Goal: Information Seeking & Learning: Learn about a topic

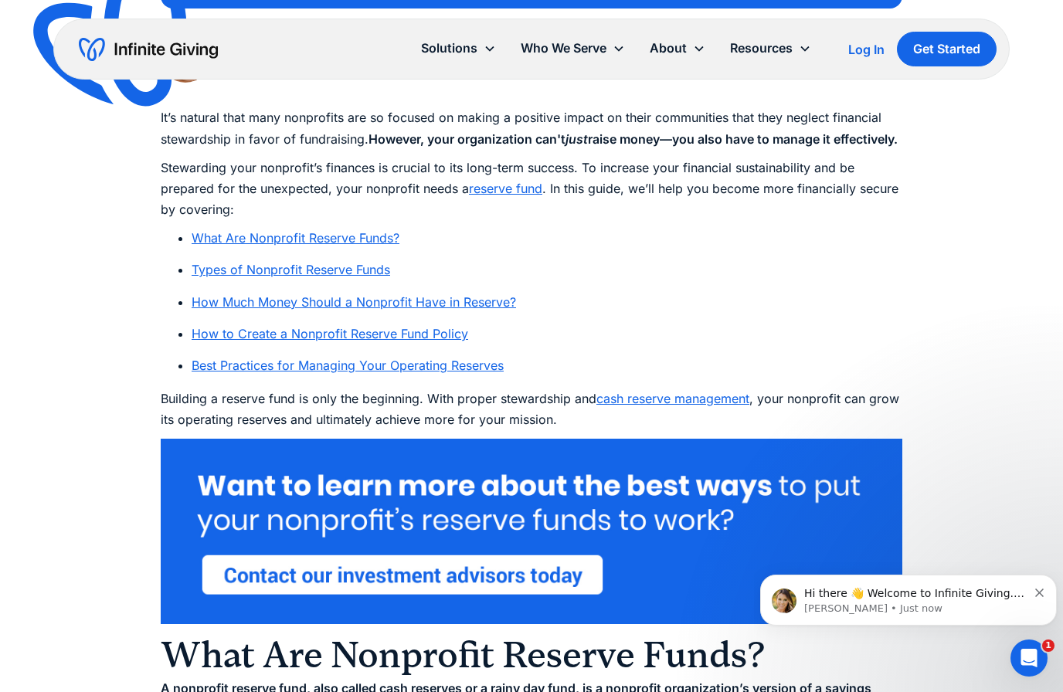
click at [356, 277] on link "Types of Nonprofit Reserve Funds" at bounding box center [291, 269] width 198 height 15
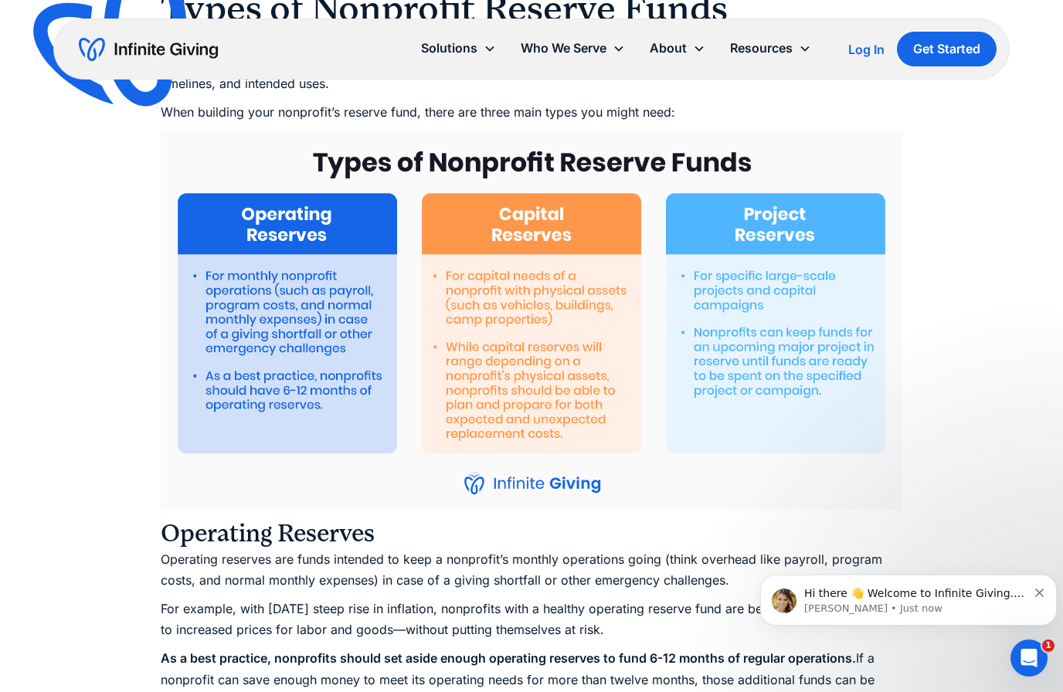
drag, startPoint x: 195, startPoint y: 292, endPoint x: 331, endPoint y: 436, distance: 198.8
click at [331, 436] on img at bounding box center [531, 320] width 741 height 379
drag, startPoint x: 331, startPoint y: 436, endPoint x: 246, endPoint y: 333, distance: 134.4
click at [246, 333] on img at bounding box center [531, 320] width 741 height 379
drag, startPoint x: 246, startPoint y: 333, endPoint x: 295, endPoint y: 392, distance: 76.7
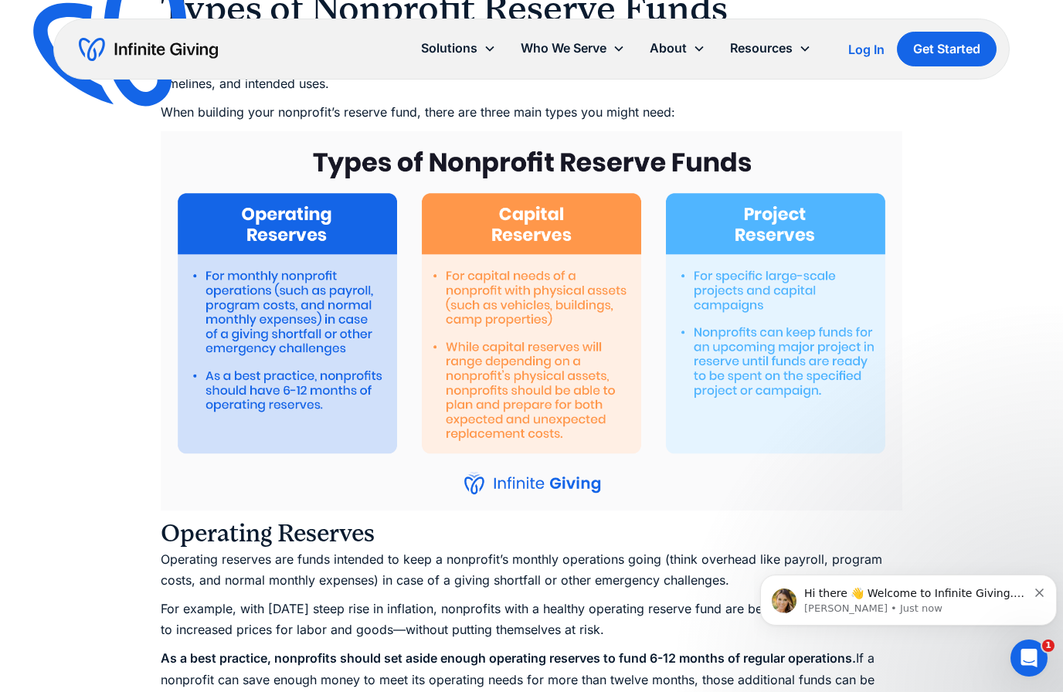
click at [295, 392] on img at bounding box center [531, 320] width 741 height 379
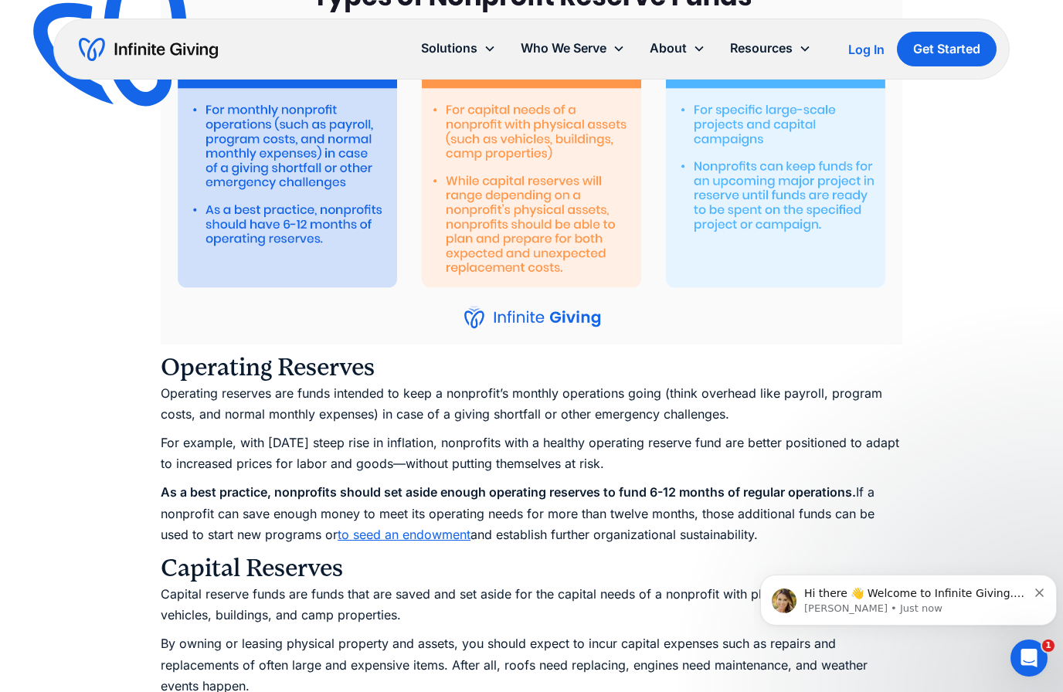
scroll to position [2185, 0]
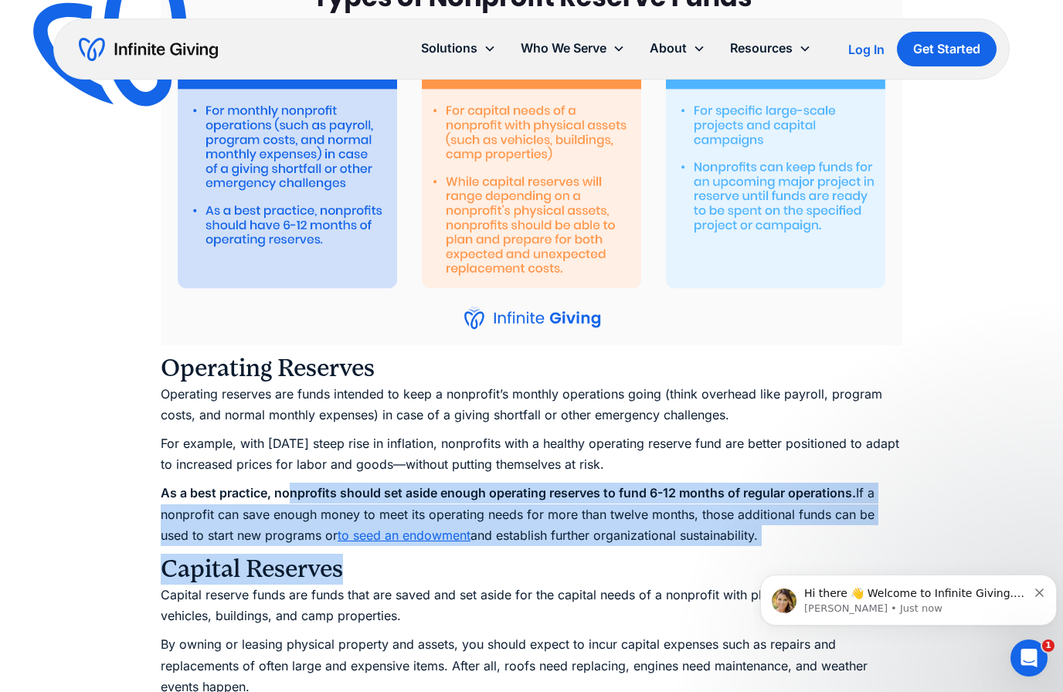
drag, startPoint x: 287, startPoint y: 507, endPoint x: 401, endPoint y: 589, distance: 140.4
click at [401, 585] on h3 "Capital Reserves" at bounding box center [531, 569] width 741 height 31
drag, startPoint x: 401, startPoint y: 589, endPoint x: 168, endPoint y: 490, distance: 252.9
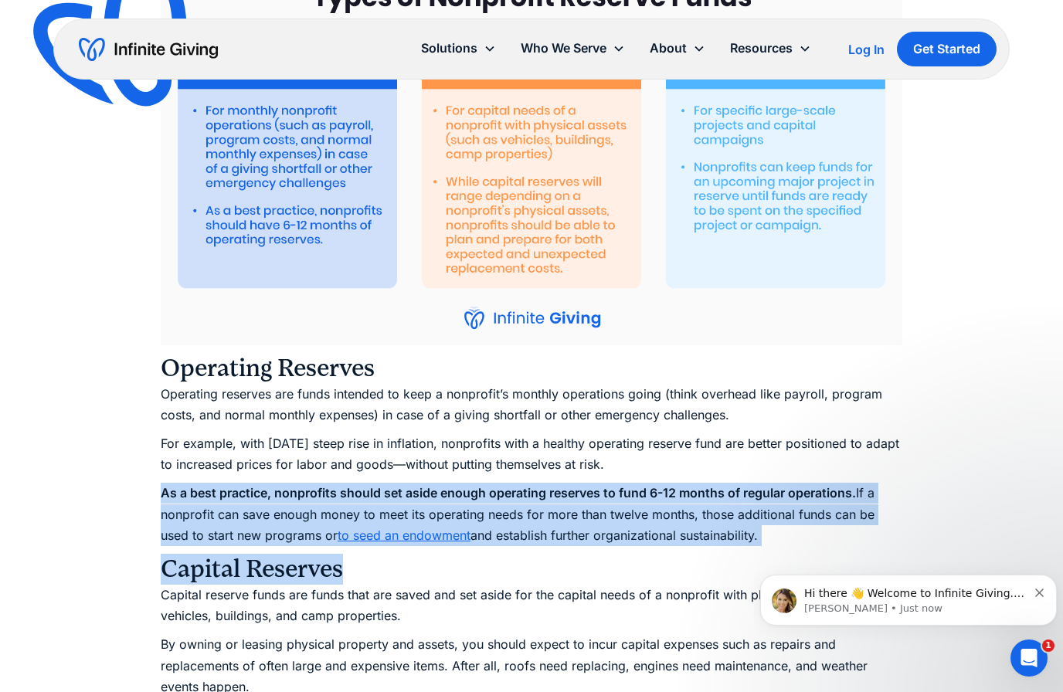
drag, startPoint x: 168, startPoint y: 490, endPoint x: 368, endPoint y: 580, distance: 218.8
click at [368, 580] on h3 "Capital Reserves" at bounding box center [531, 569] width 741 height 31
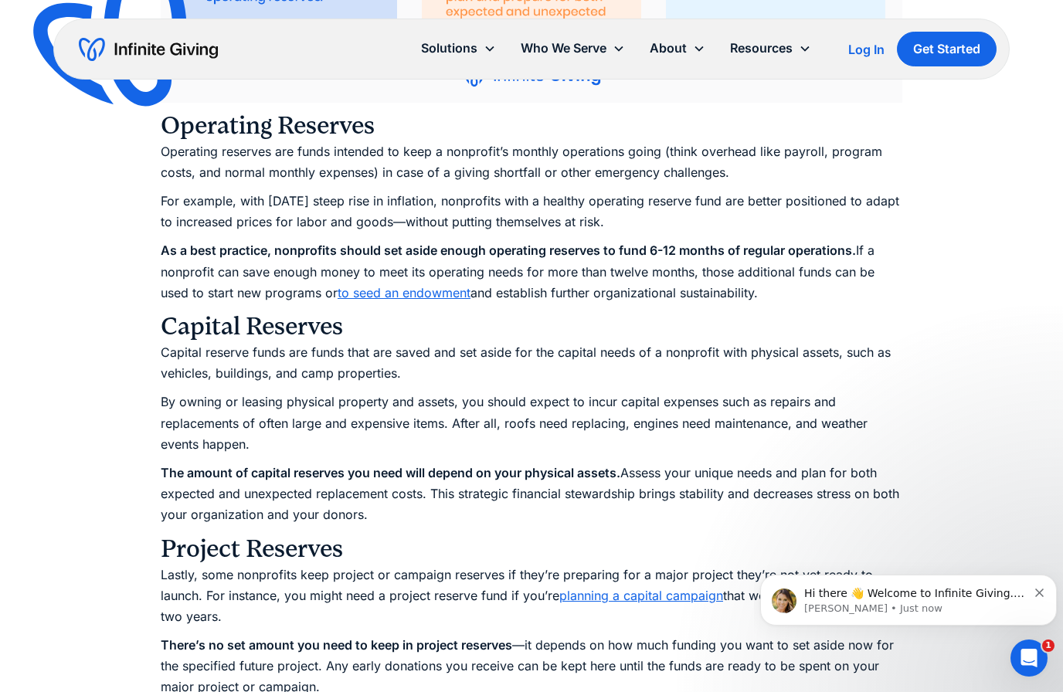
scroll to position [2462, 0]
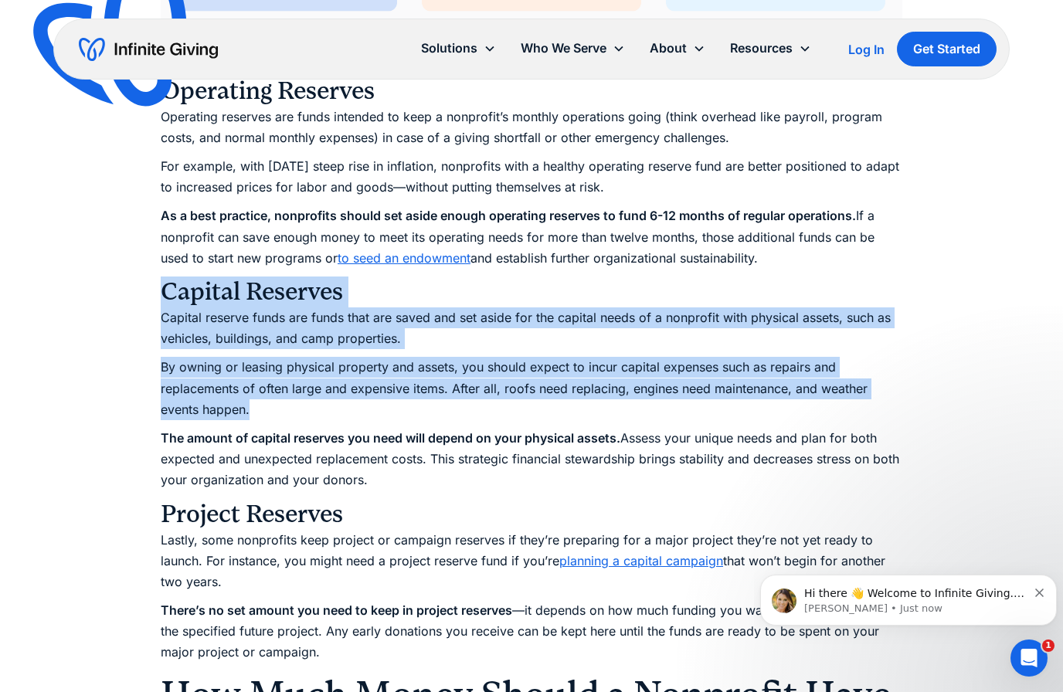
drag, startPoint x: 157, startPoint y: 299, endPoint x: 310, endPoint y: 429, distance: 201.1
click at [310, 420] on p "By owning or leasing physical property and assets, you should expect to incur c…" at bounding box center [531, 388] width 741 height 63
drag, startPoint x: 310, startPoint y: 429, endPoint x: 168, endPoint y: 310, distance: 185.8
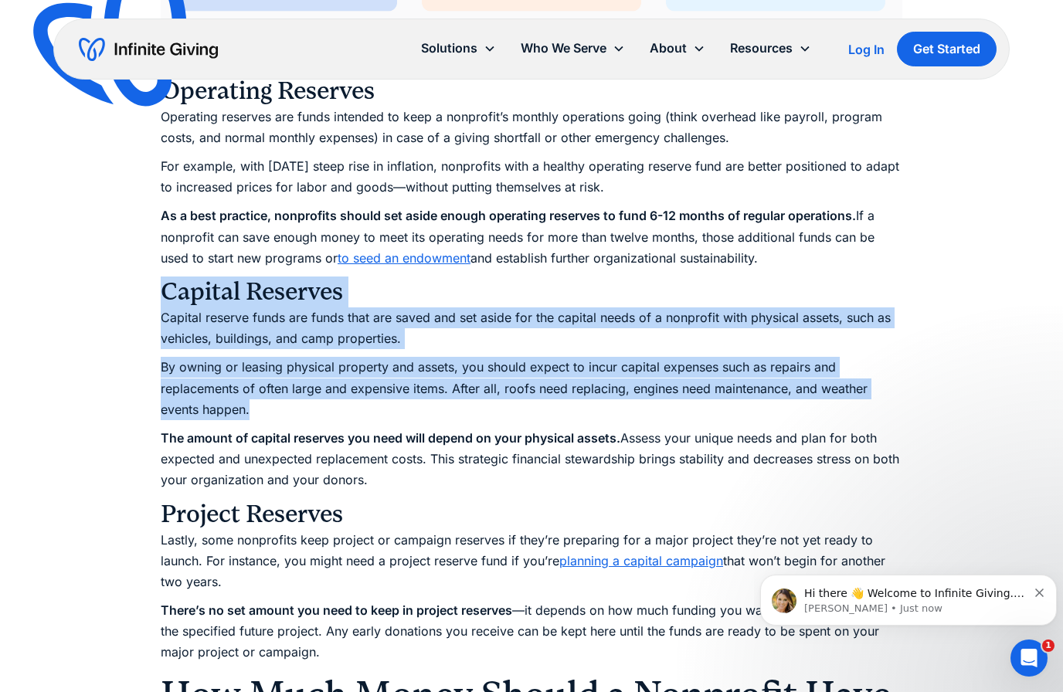
click at [168, 307] on h3 "Capital Reserves" at bounding box center [531, 291] width 741 height 31
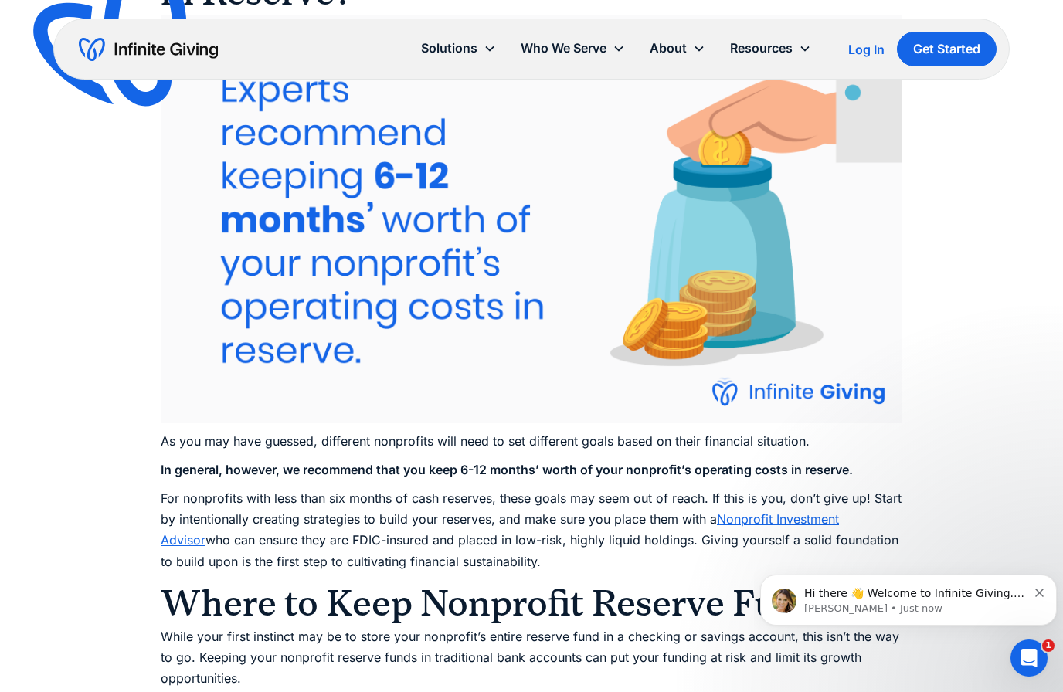
scroll to position [3215, 0]
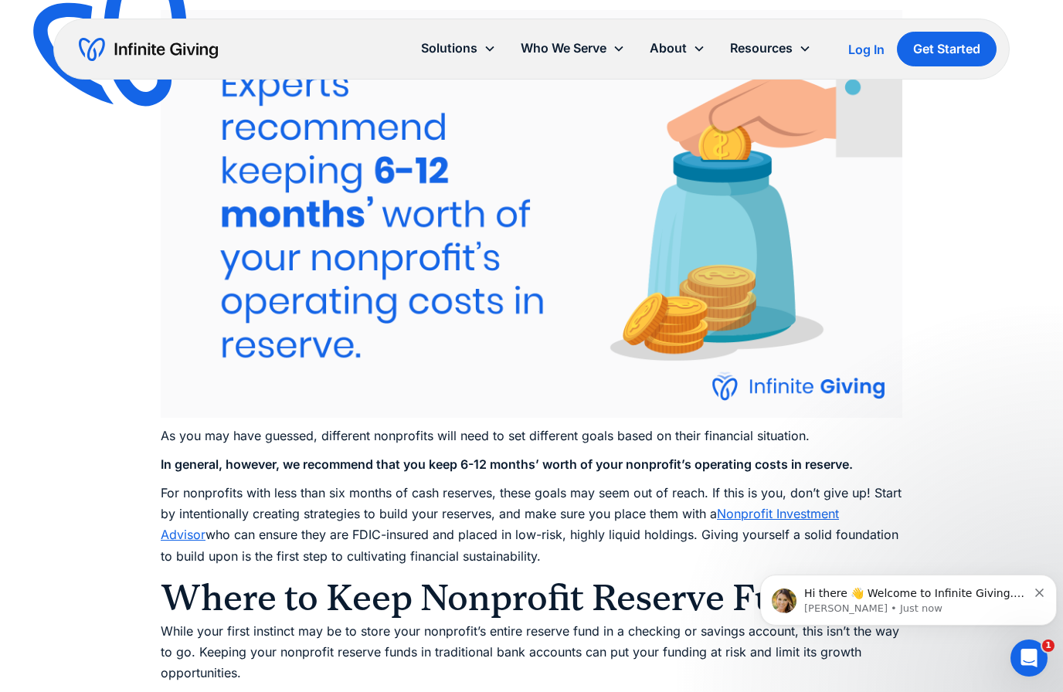
drag, startPoint x: 172, startPoint y: 467, endPoint x: 520, endPoint y: 571, distance: 362.8
click at [520, 567] on p "For nonprofits with less than six months of cash reserves, these goals may seem…" at bounding box center [531, 525] width 741 height 84
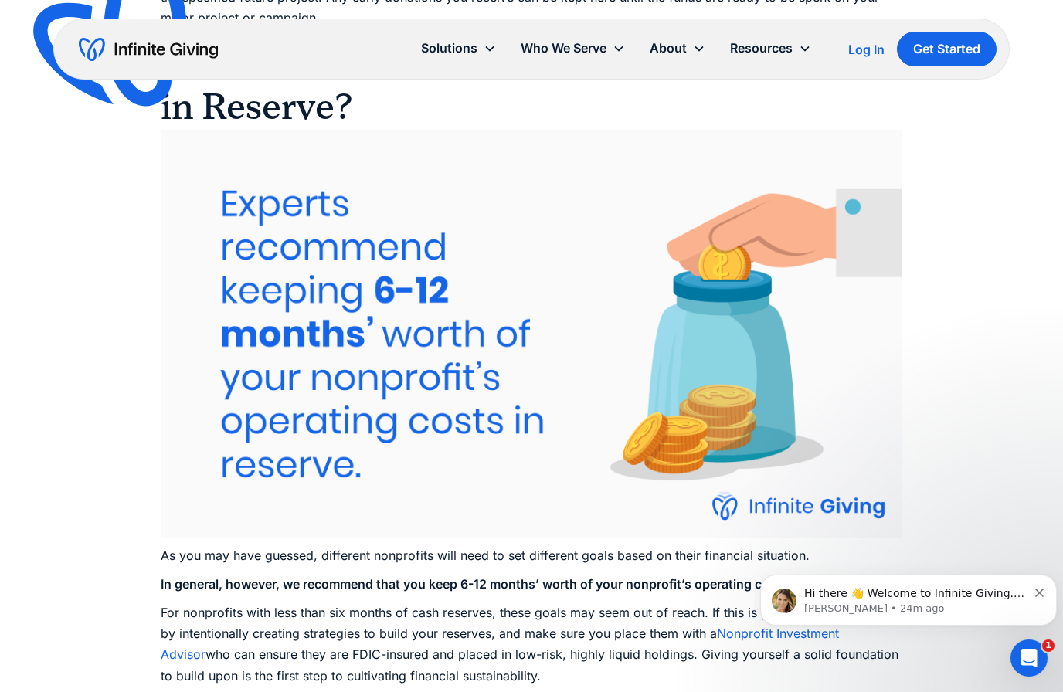
scroll to position [3097, 0]
click at [473, 453] on img at bounding box center [531, 333] width 741 height 408
drag, startPoint x: 385, startPoint y: 334, endPoint x: 421, endPoint y: 479, distance: 148.7
click at [421, 479] on img at bounding box center [531, 333] width 741 height 408
drag, startPoint x: 421, startPoint y: 479, endPoint x: 320, endPoint y: 263, distance: 238.4
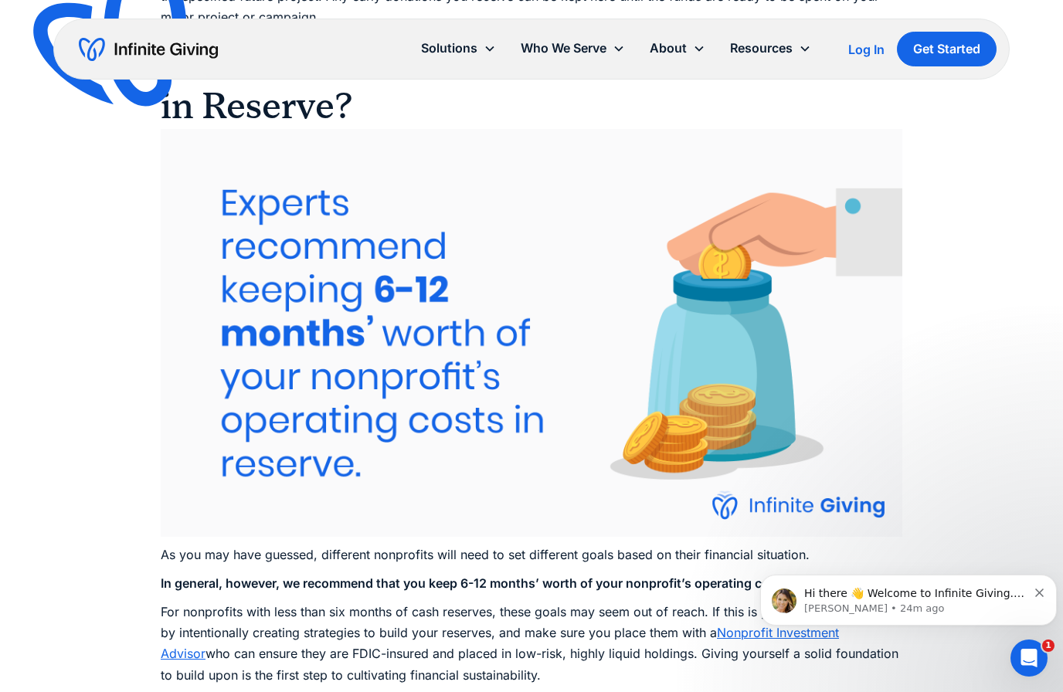
click at [320, 263] on img at bounding box center [531, 333] width 741 height 408
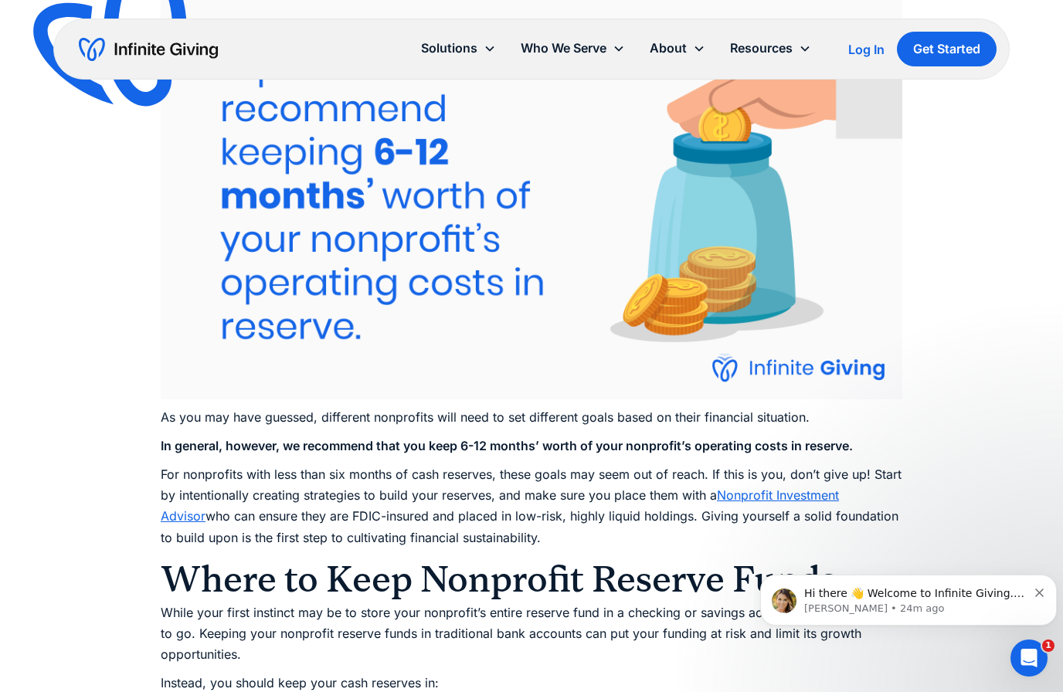
scroll to position [3346, 0]
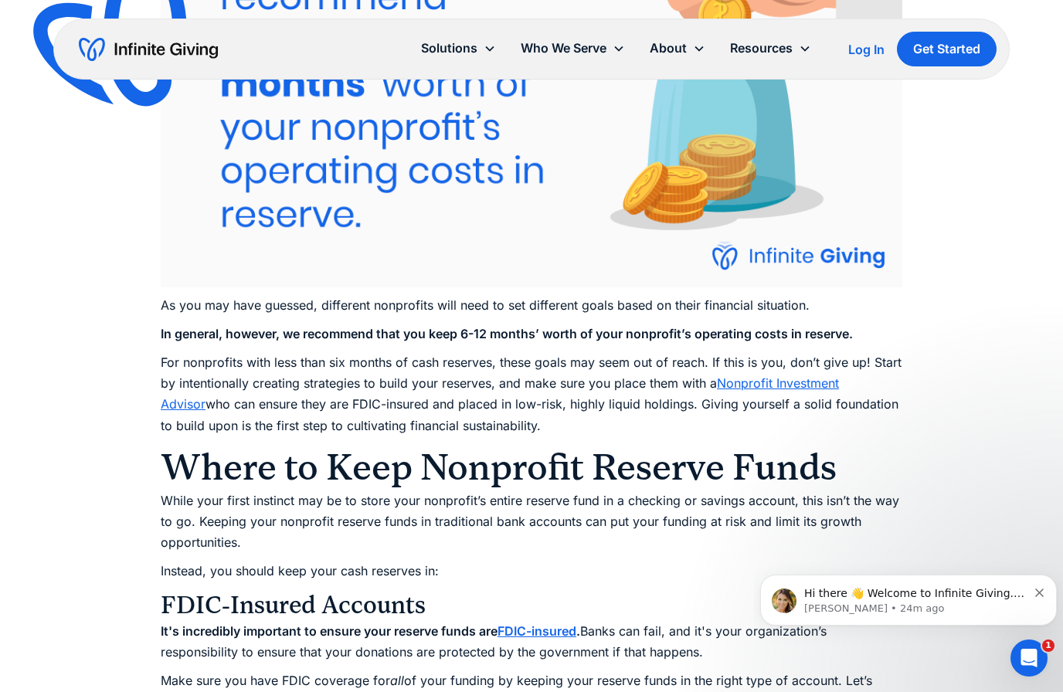
drag, startPoint x: 224, startPoint y: 344, endPoint x: 268, endPoint y: 445, distance: 109.6
click at [268, 436] on p "For nonprofits with less than six months of cash reserves, these goals may seem…" at bounding box center [531, 394] width 741 height 84
drag, startPoint x: 268, startPoint y: 445, endPoint x: 254, endPoint y: 354, distance: 91.4
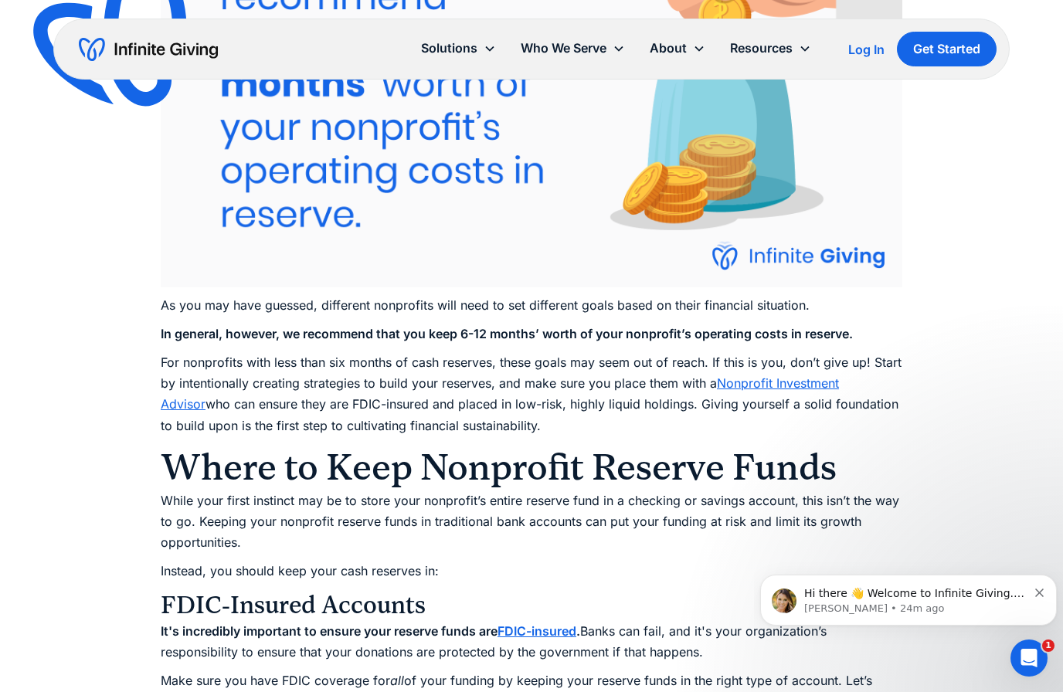
click at [254, 344] on p "In general, however, we recommend that you keep 6-12 months’ worth of your nonp…" at bounding box center [531, 334] width 741 height 21
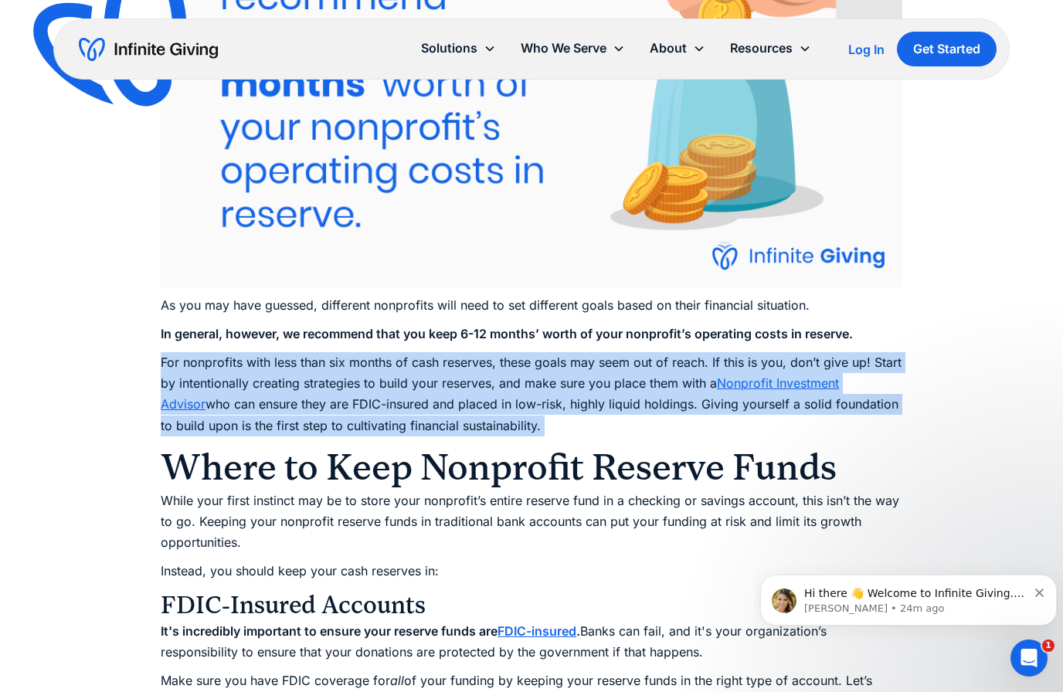
drag, startPoint x: 254, startPoint y: 354, endPoint x: 288, endPoint y: 450, distance: 101.6
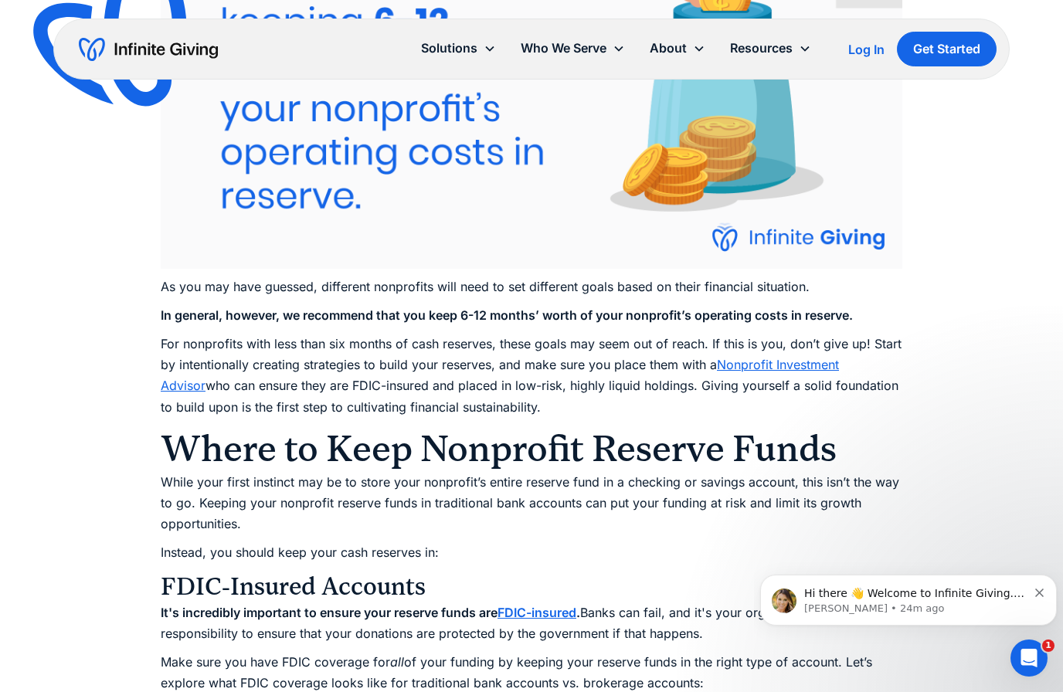
scroll to position [3365, 0]
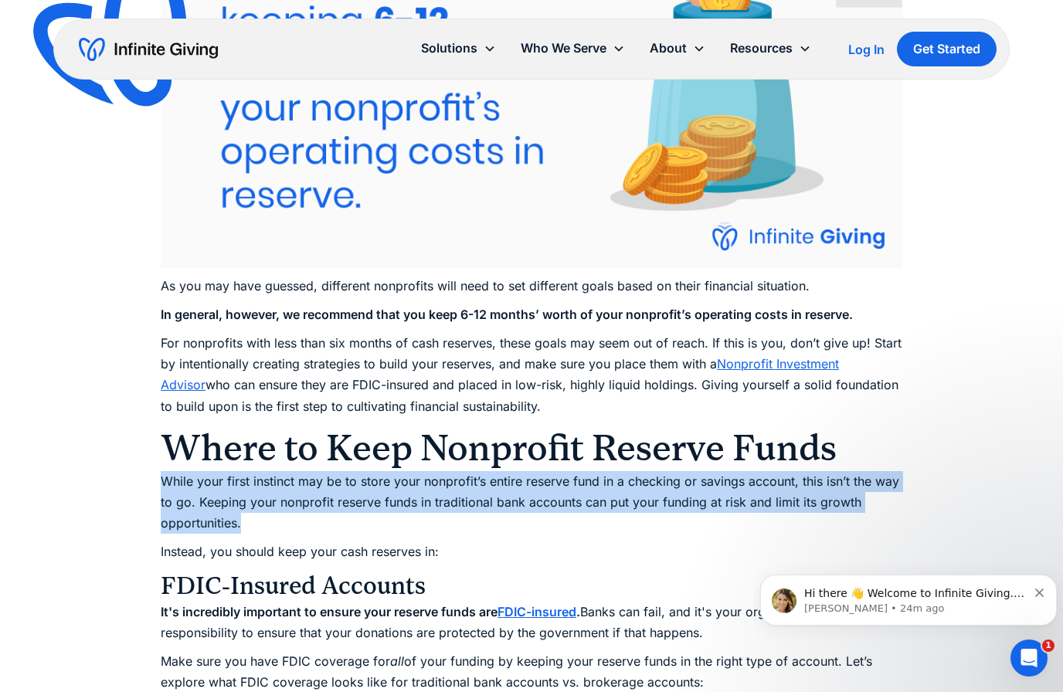
drag, startPoint x: 300, startPoint y: 536, endPoint x: 159, endPoint y: 494, distance: 147.3
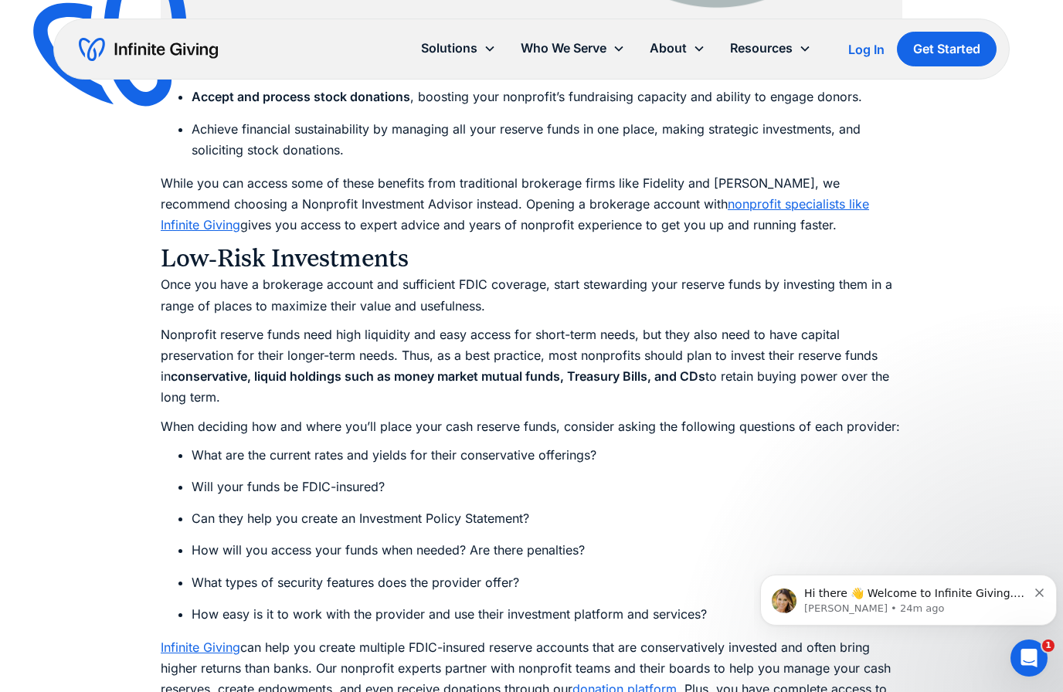
scroll to position [5569, 0]
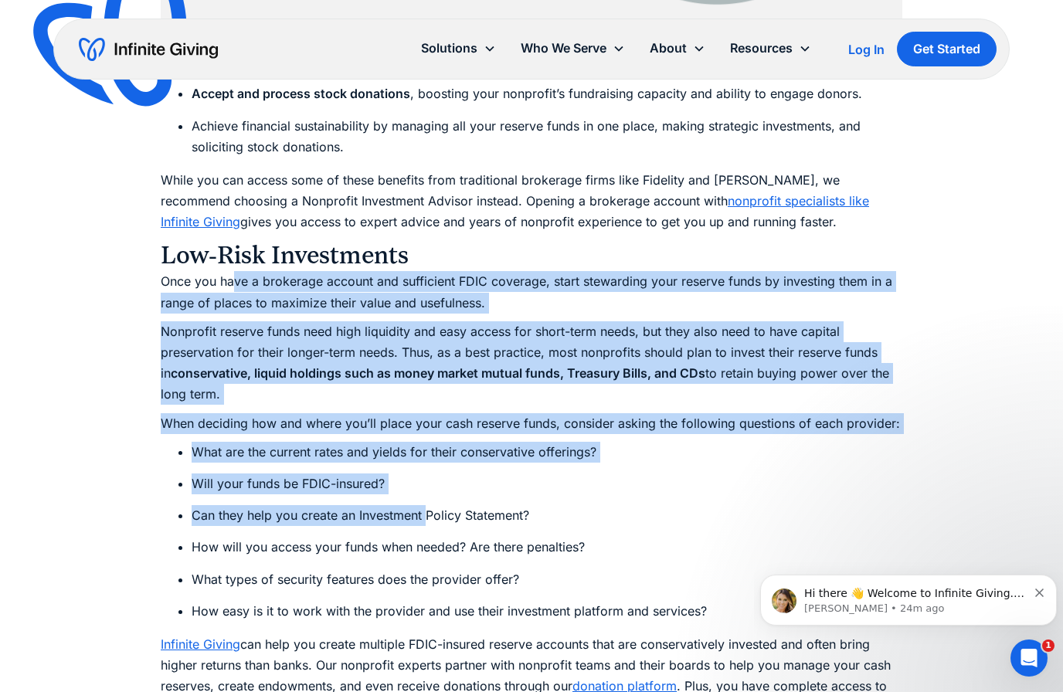
drag, startPoint x: 232, startPoint y: 288, endPoint x: 431, endPoint y: 519, distance: 304.5
click at [431, 519] on li "Can they help you create an Investment Policy Statement?" at bounding box center [547, 515] width 710 height 21
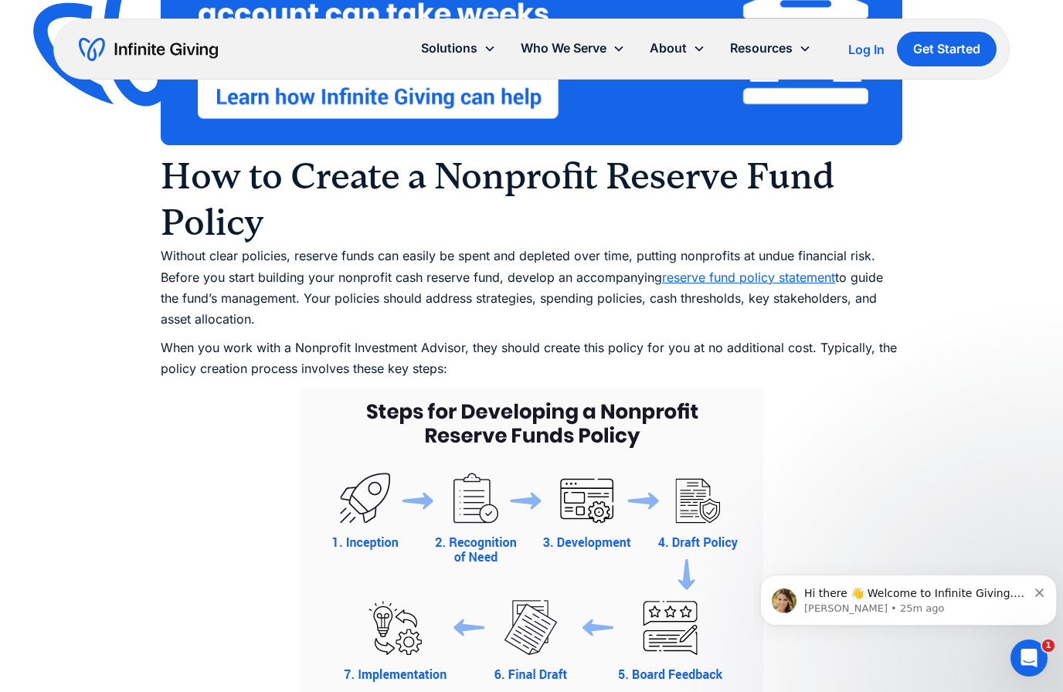
scroll to position [6360, 0]
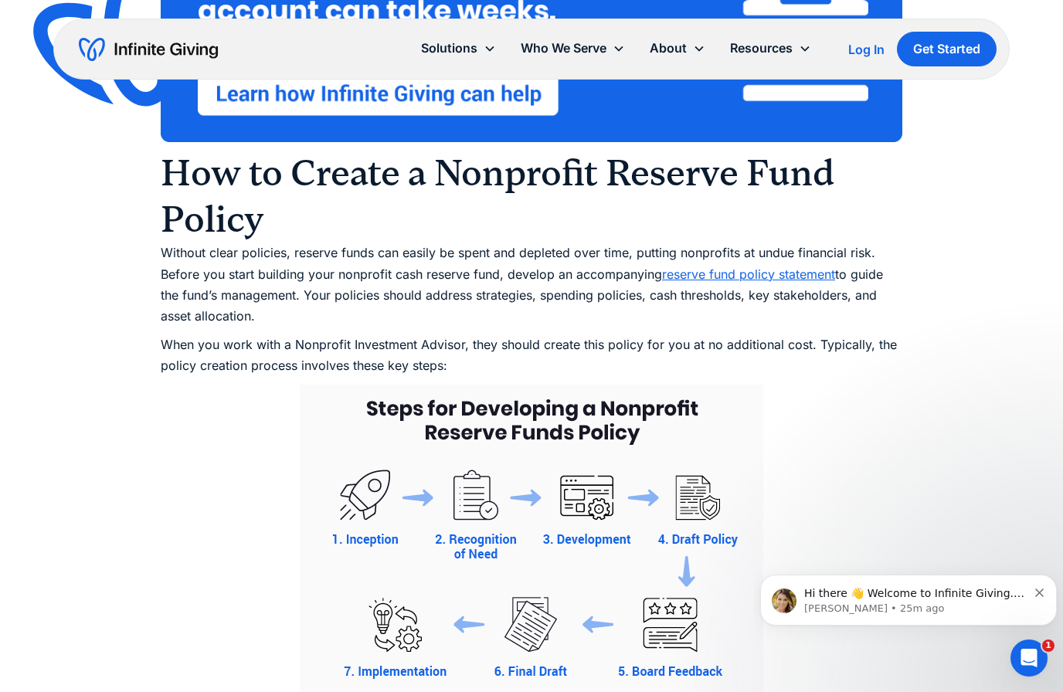
scroll to position [880, 0]
